Goal: Information Seeking & Learning: Find specific page/section

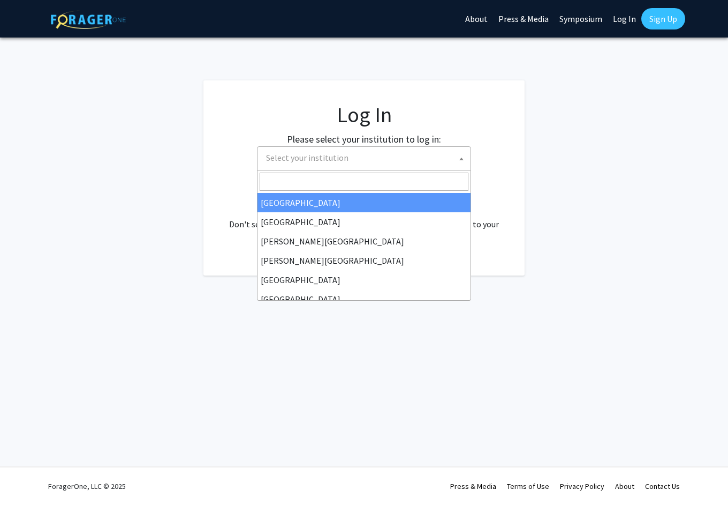
select select
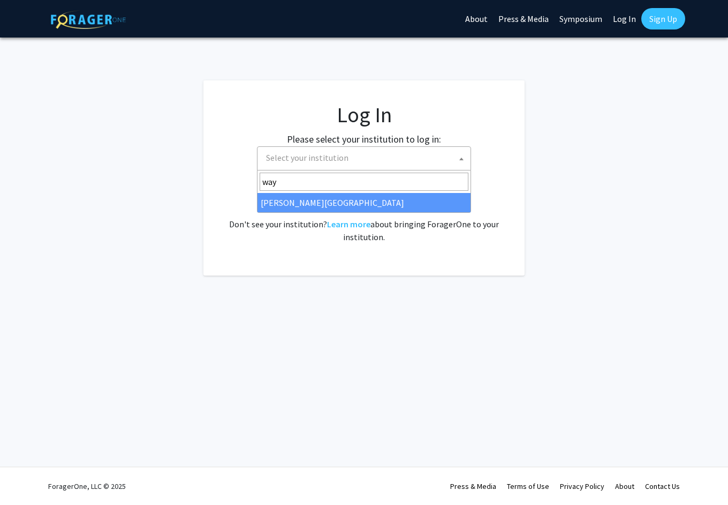
type input "way"
select select "21"
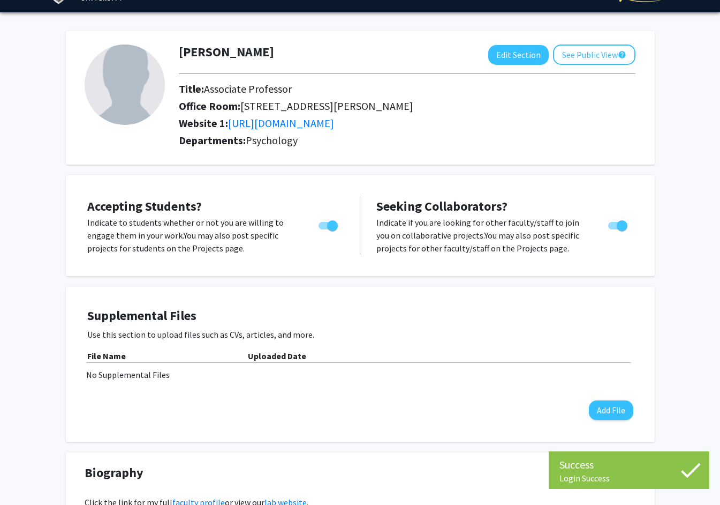
scroll to position [27, 0]
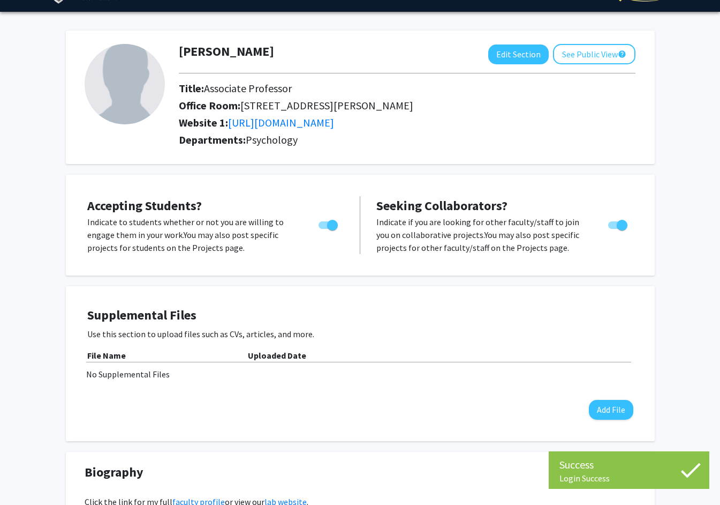
click at [307, 185] on div "Accepting Students? Indicate to students whether or not you are willing to enga…" at bounding box center [361, 224] width 568 height 79
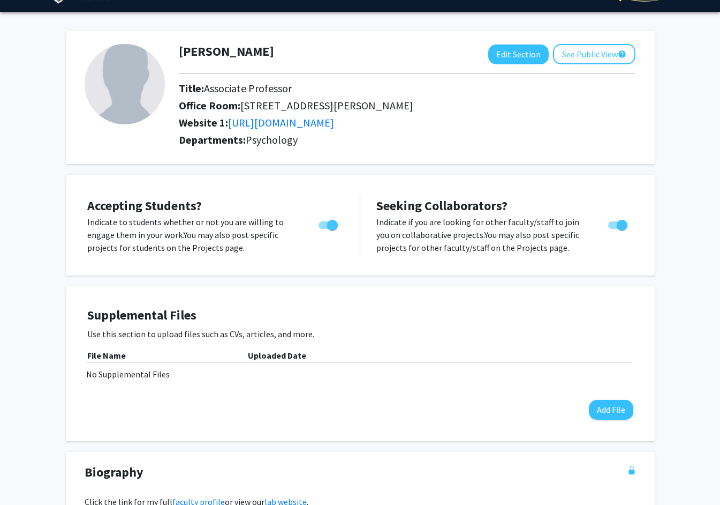
click at [319, 225] on span "Toggle" at bounding box center [328, 224] width 19 height 7
click at [323, 229] on input "Would you like to permit student requests?" at bounding box center [323, 229] width 1 height 1
click at [319, 225] on span "Toggle" at bounding box center [324, 225] width 11 height 11
click at [323, 229] on input "Would you like to permit student requests?" at bounding box center [323, 229] width 1 height 1
checkbox input "true"
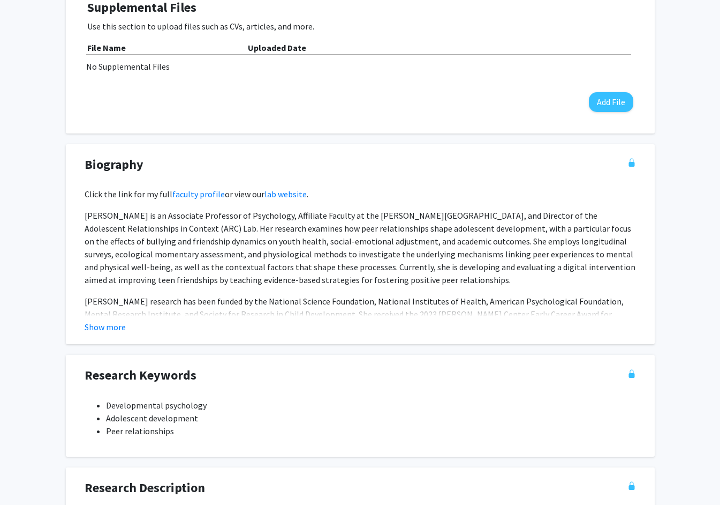
scroll to position [0, 0]
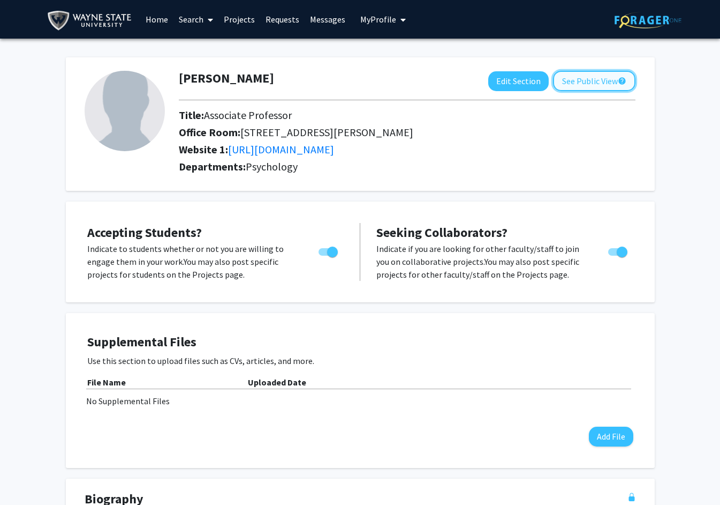
click at [579, 71] on button "See Public View help" at bounding box center [594, 81] width 82 height 20
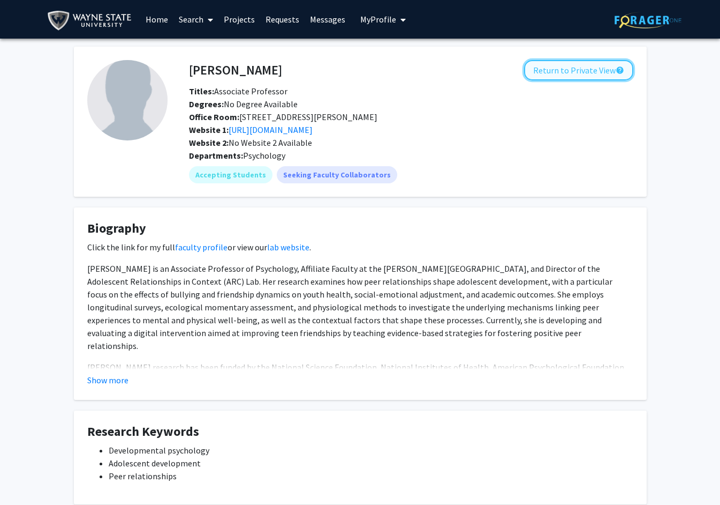
click at [574, 65] on button "Return to Private View help" at bounding box center [578, 70] width 109 height 20
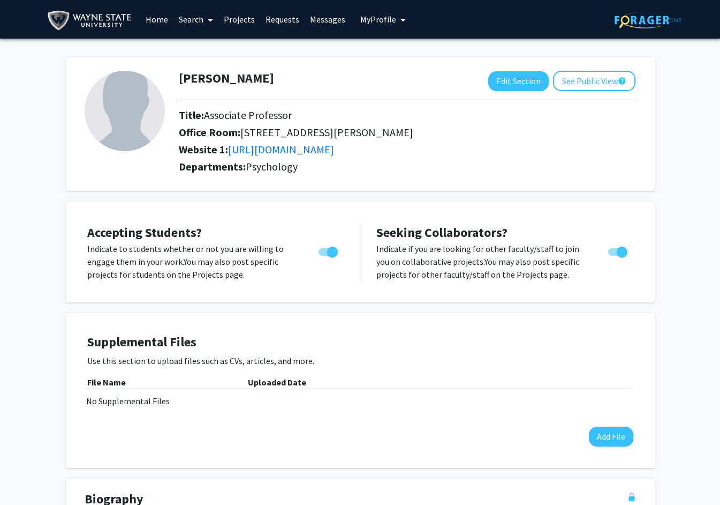
click at [242, 21] on link "Projects" at bounding box center [240, 19] width 42 height 37
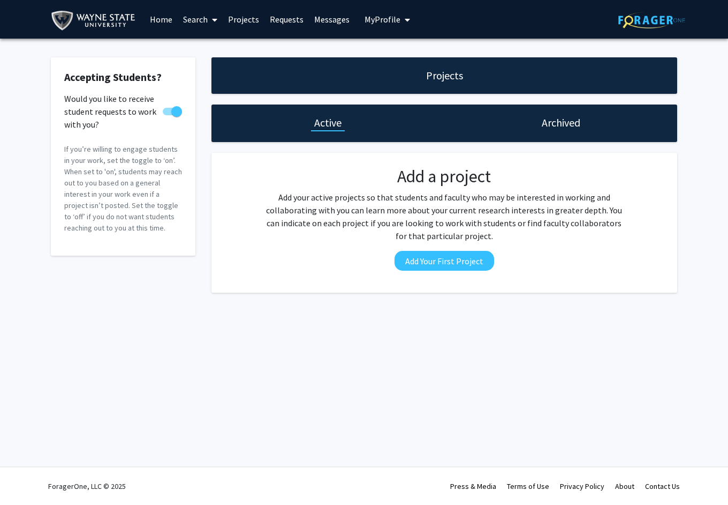
click at [161, 25] on link "Home" at bounding box center [161, 19] width 33 height 37
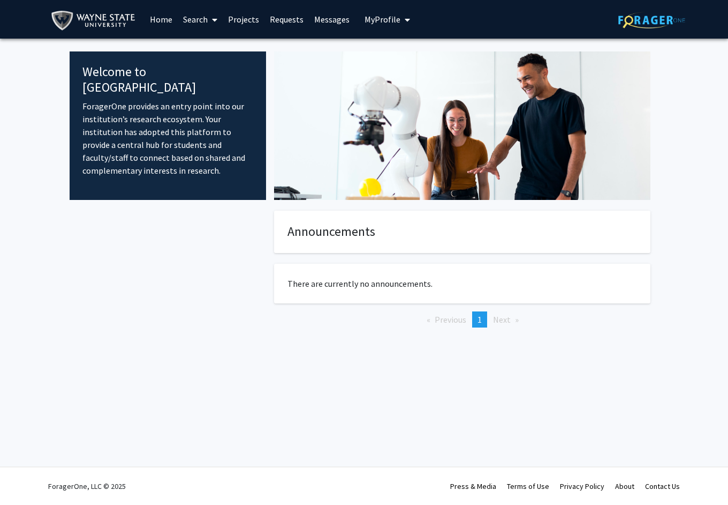
click at [106, 11] on img at bounding box center [95, 21] width 89 height 24
click at [401, 26] on span "My profile dropdown to access profile and logout" at bounding box center [406, 19] width 10 height 37
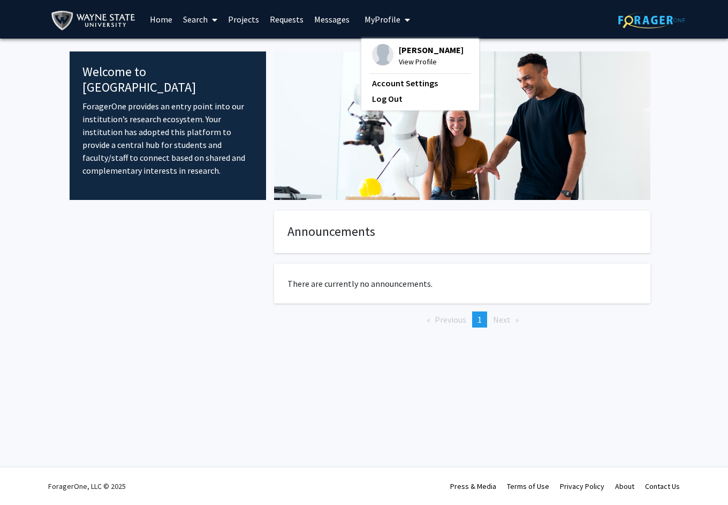
click at [344, 26] on link "Messages" at bounding box center [332, 19] width 46 height 37
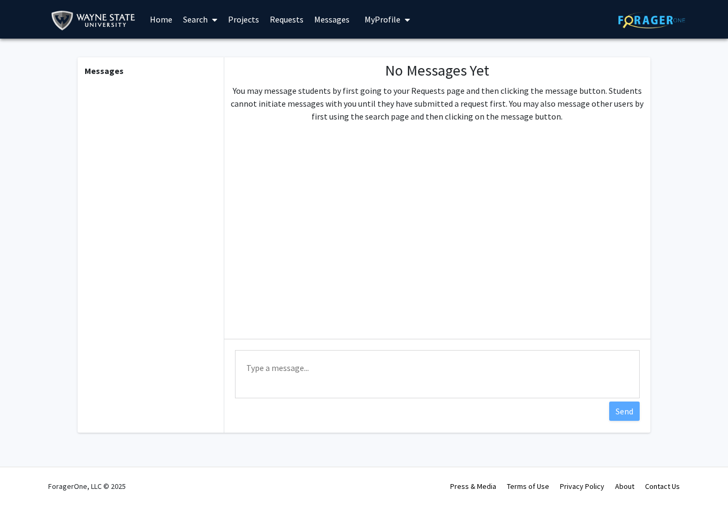
click at [276, 22] on link "Requests" at bounding box center [287, 19] width 44 height 37
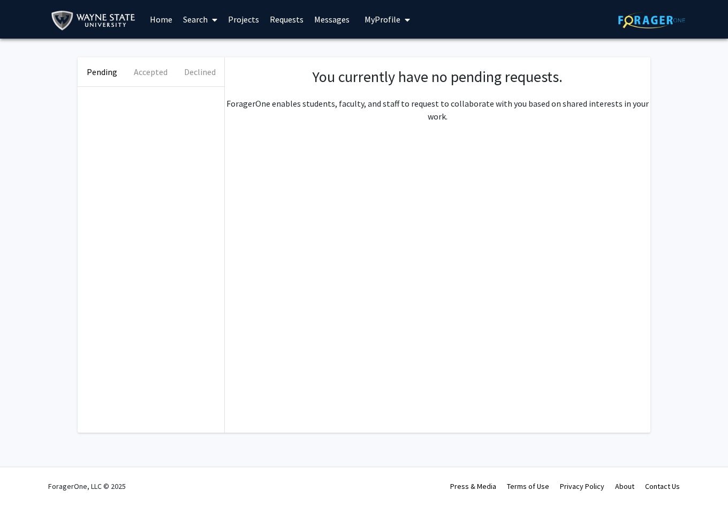
click at [234, 12] on link "Projects" at bounding box center [244, 19] width 42 height 37
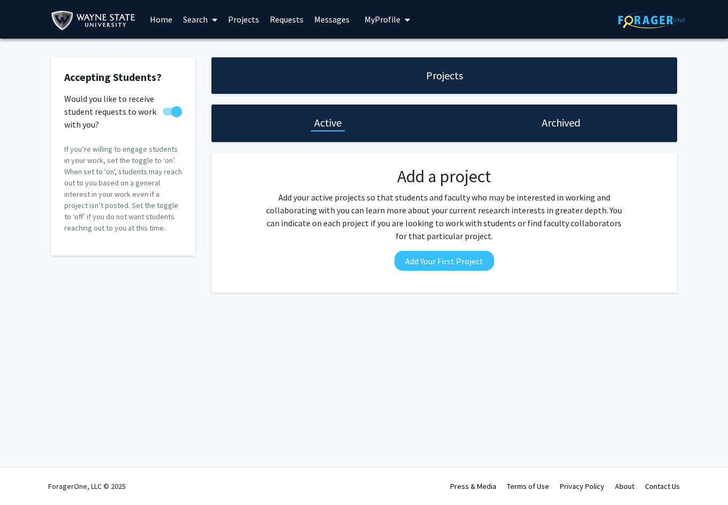
click at [204, 19] on link "Search" at bounding box center [200, 19] width 45 height 37
click at [153, 22] on link "Home" at bounding box center [161, 19] width 33 height 37
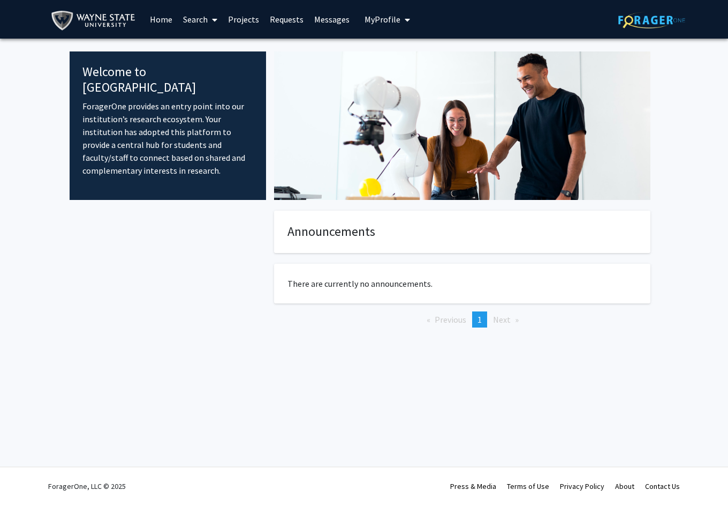
click at [110, 24] on img at bounding box center [95, 21] width 89 height 24
click at [187, 26] on link "Search" at bounding box center [200, 19] width 45 height 37
click at [198, 45] on span "Faculty/Staff" at bounding box center [217, 49] width 79 height 21
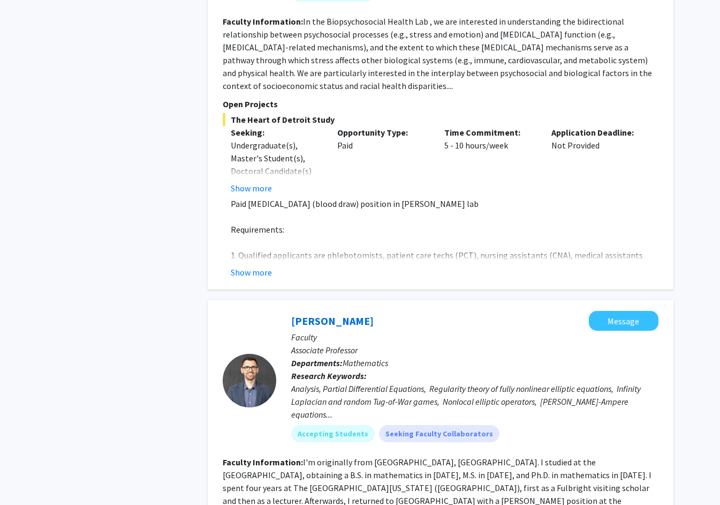
scroll to position [2085, 0]
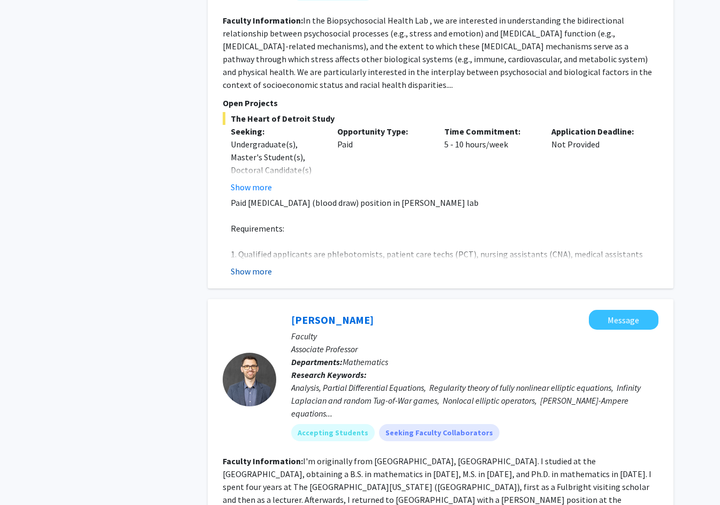
click at [242, 265] on button "Show more" at bounding box center [251, 271] width 41 height 13
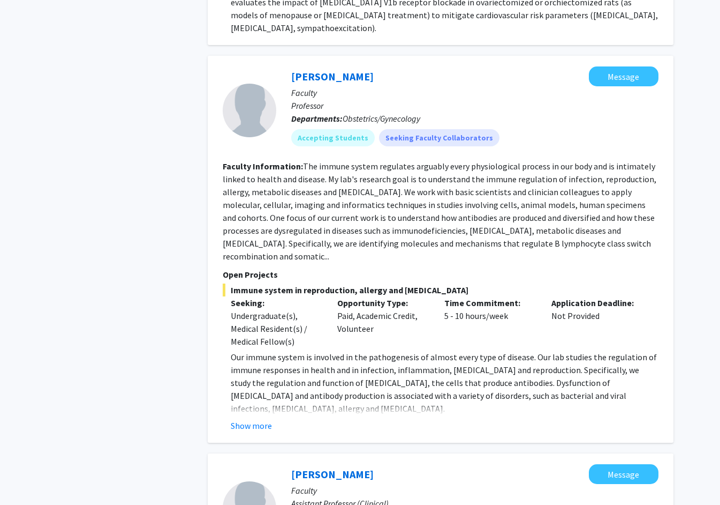
scroll to position [12, 0]
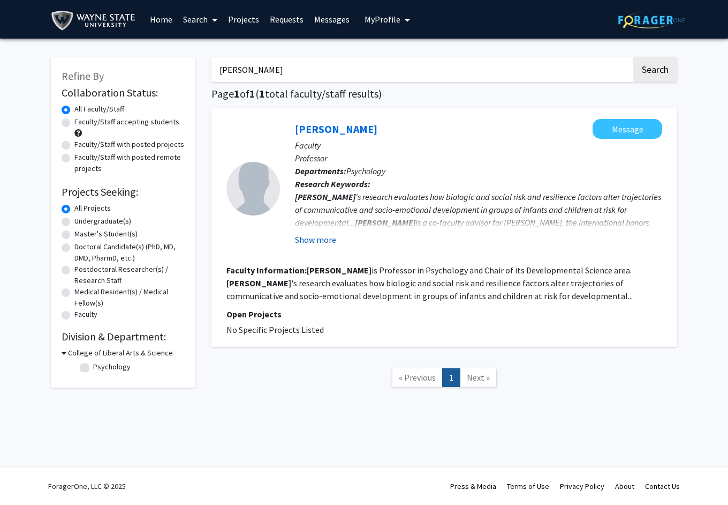
click at [314, 240] on button "Show more" at bounding box center [315, 239] width 41 height 13
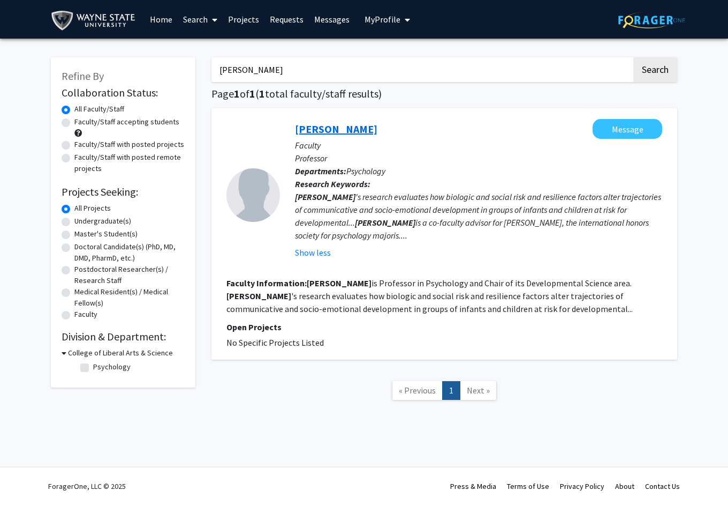
click at [317, 130] on link "[PERSON_NAME]" at bounding box center [336, 128] width 82 height 13
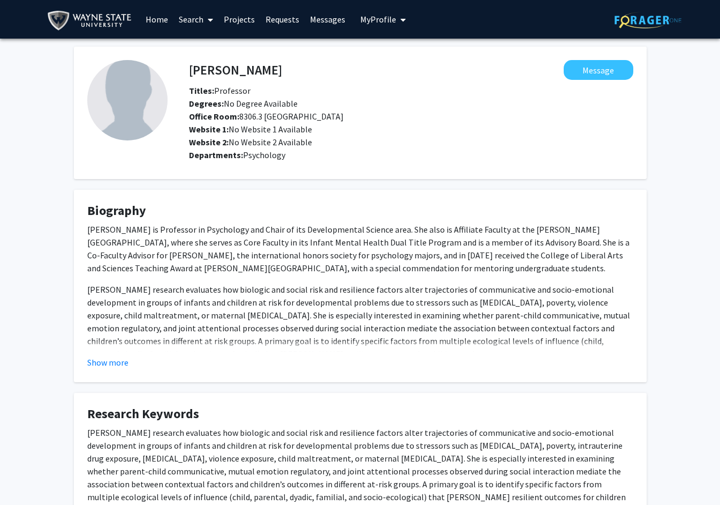
click at [75, 24] on img at bounding box center [91, 21] width 89 height 24
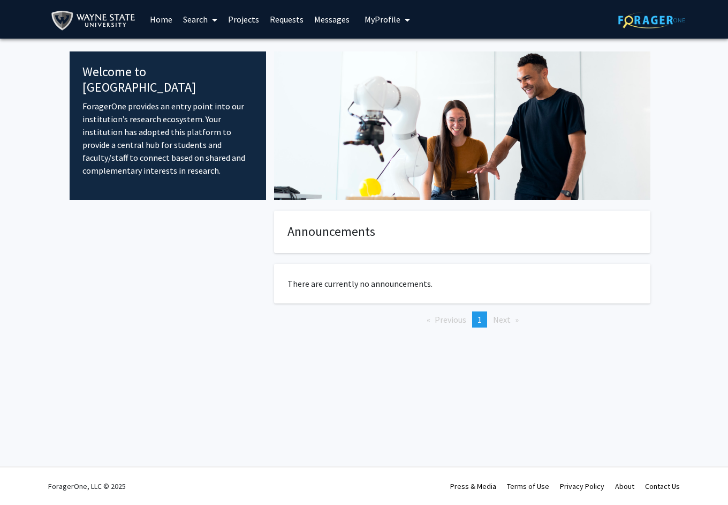
click at [367, 20] on span "My Profile" at bounding box center [383, 19] width 36 height 11
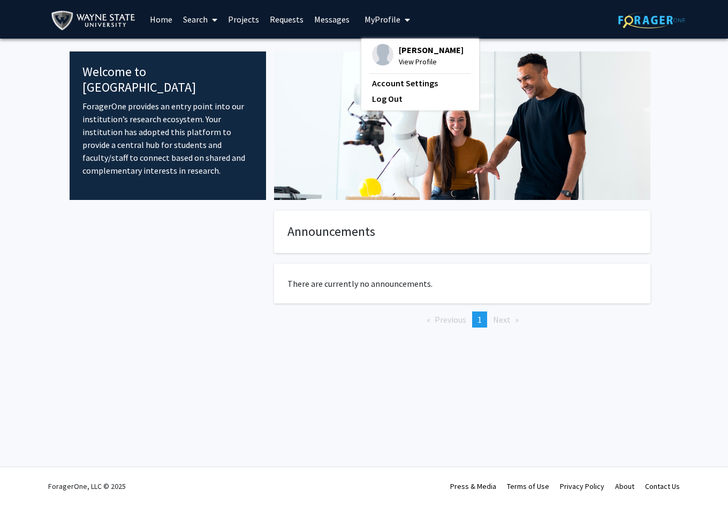
click at [401, 49] on span "[PERSON_NAME]" at bounding box center [431, 50] width 65 height 12
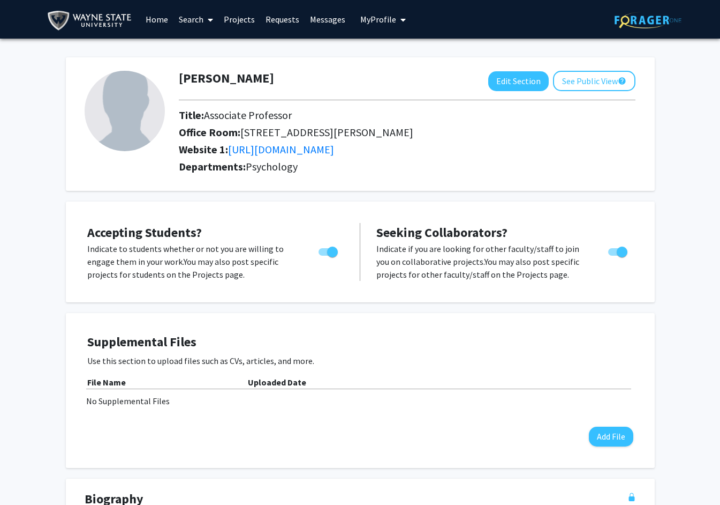
click at [206, 18] on span at bounding box center [209, 19] width 10 height 37
click at [147, 18] on link "Home" at bounding box center [156, 19] width 33 height 37
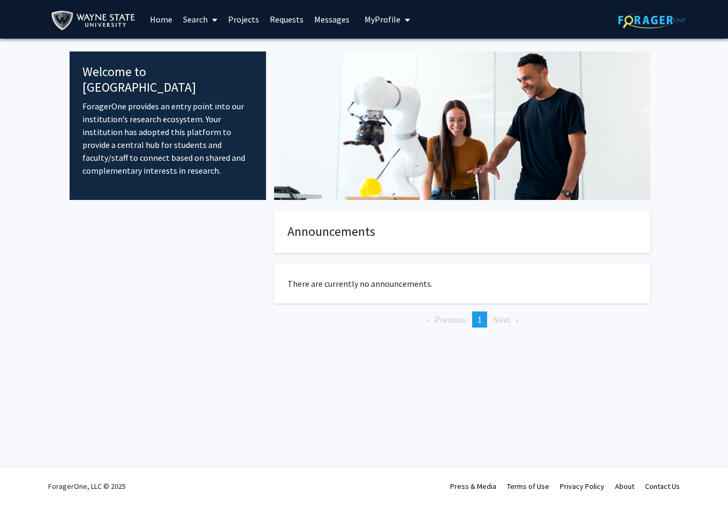
click at [186, 19] on link "Search" at bounding box center [200, 19] width 45 height 37
click at [197, 47] on span "Faculty/Staff" at bounding box center [217, 49] width 79 height 21
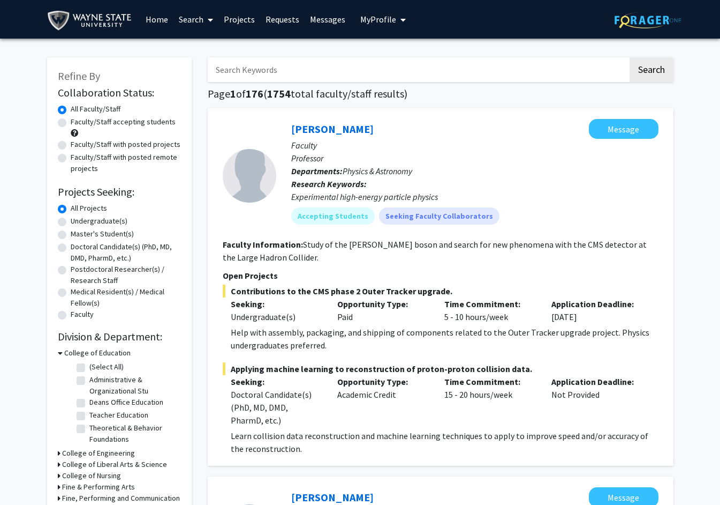
click at [276, 71] on input "Search Keywords" at bounding box center [418, 69] width 420 height 25
click at [630, 57] on button "Search" at bounding box center [652, 69] width 44 height 25
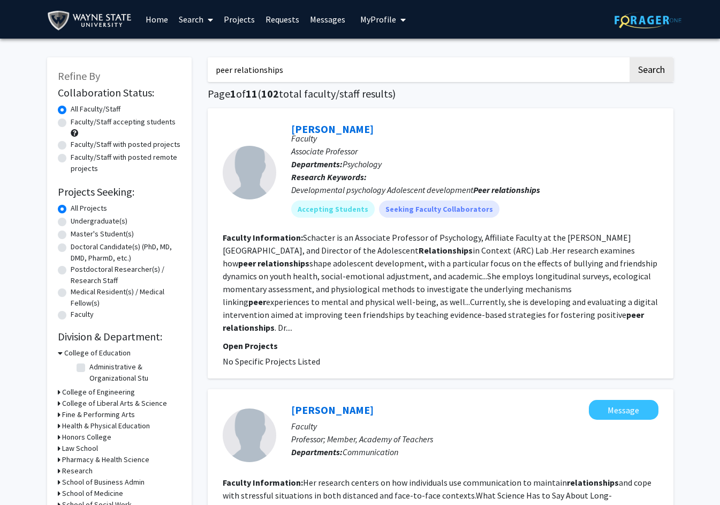
click at [304, 72] on input "peer relationships" at bounding box center [418, 69] width 420 height 25
type input "adolescent"
click at [630, 57] on button "Search" at bounding box center [652, 69] width 44 height 25
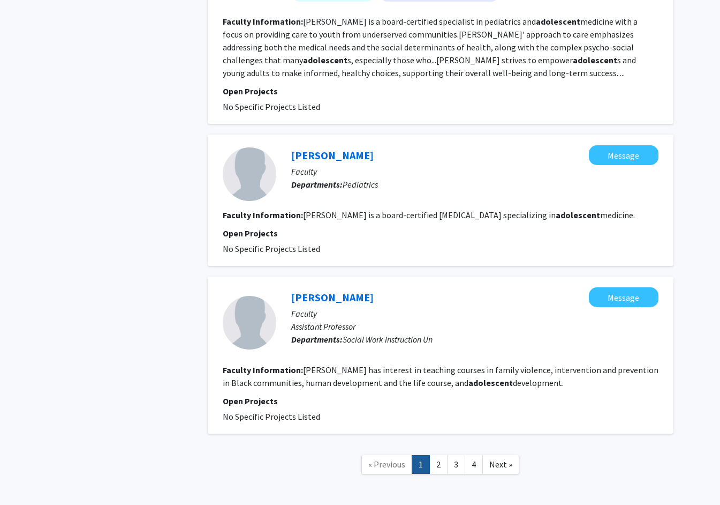
scroll to position [1608, 0]
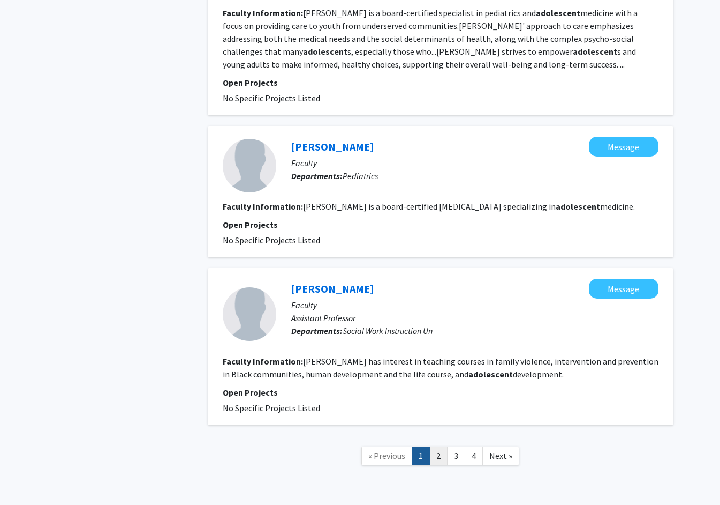
click at [440, 446] on link "2" at bounding box center [439, 455] width 18 height 19
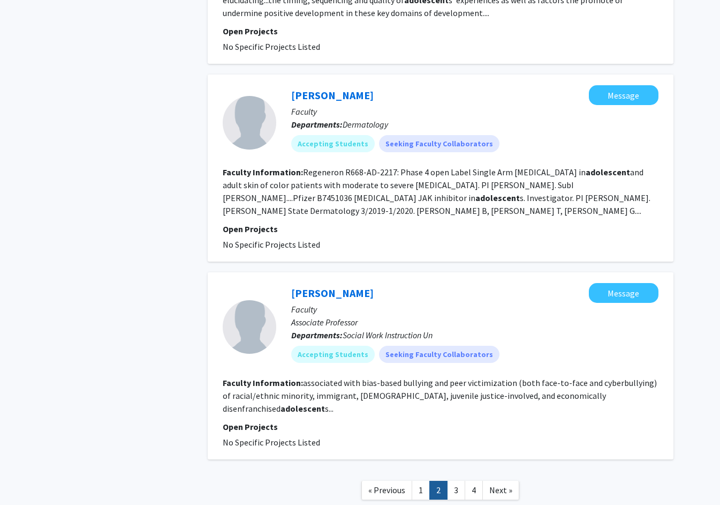
scroll to position [1608, 0]
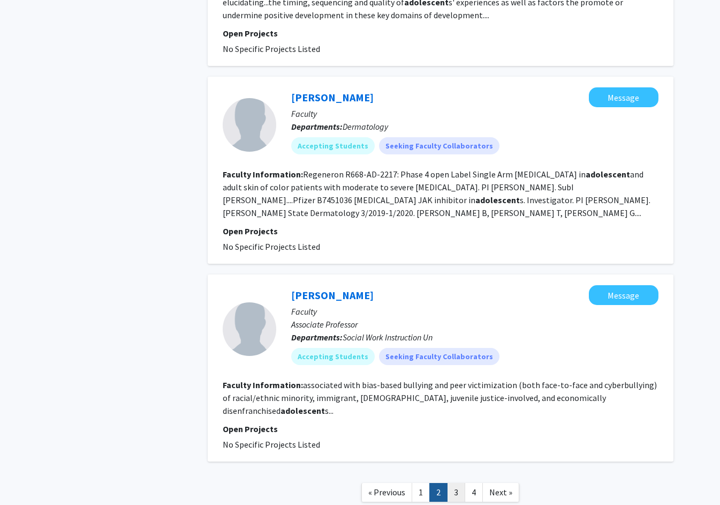
click at [450, 483] on link "3" at bounding box center [456, 492] width 18 height 19
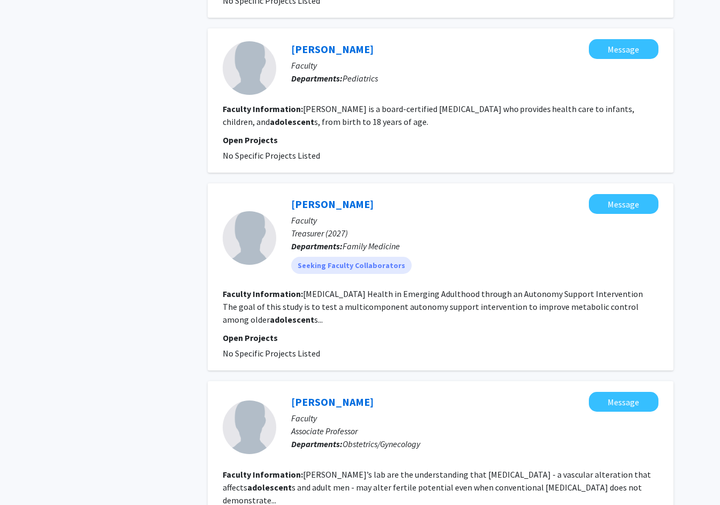
scroll to position [1452, 0]
